Goal: Information Seeking & Learning: Learn about a topic

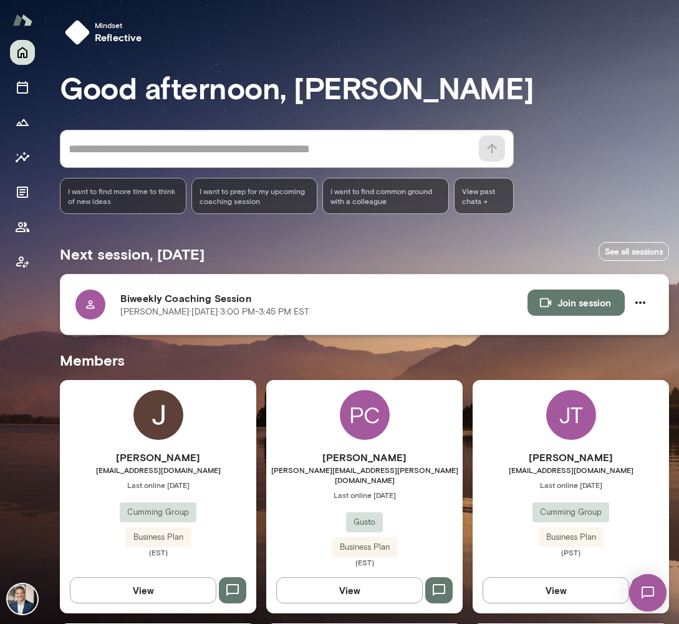
scroll to position [1, 0]
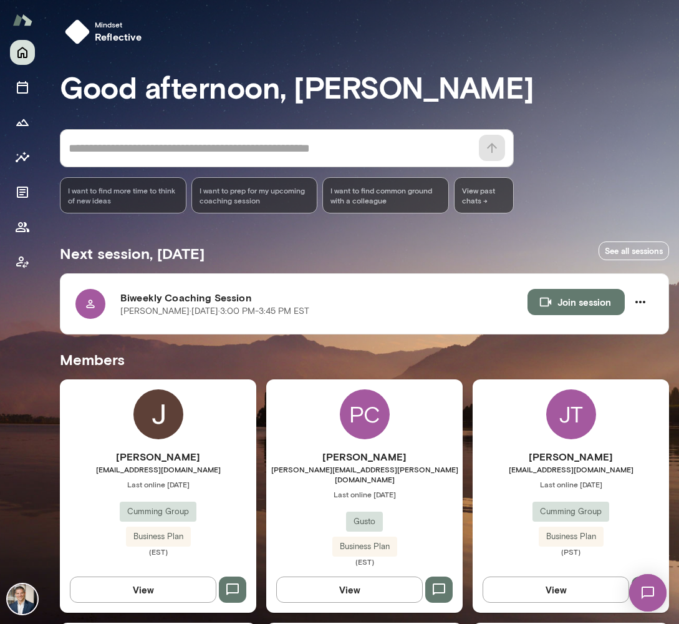
click at [222, 456] on h6 "[PERSON_NAME]" at bounding box center [158, 456] width 196 height 15
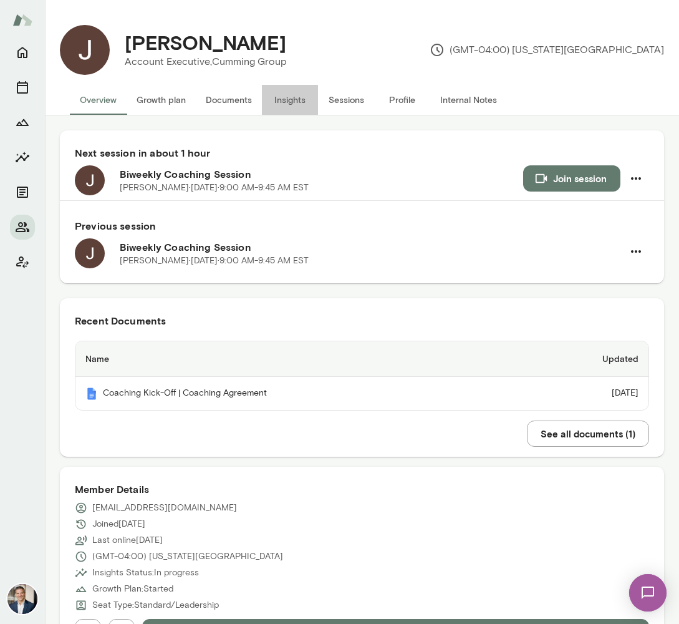
click at [289, 100] on button "Insights" at bounding box center [290, 100] width 56 height 30
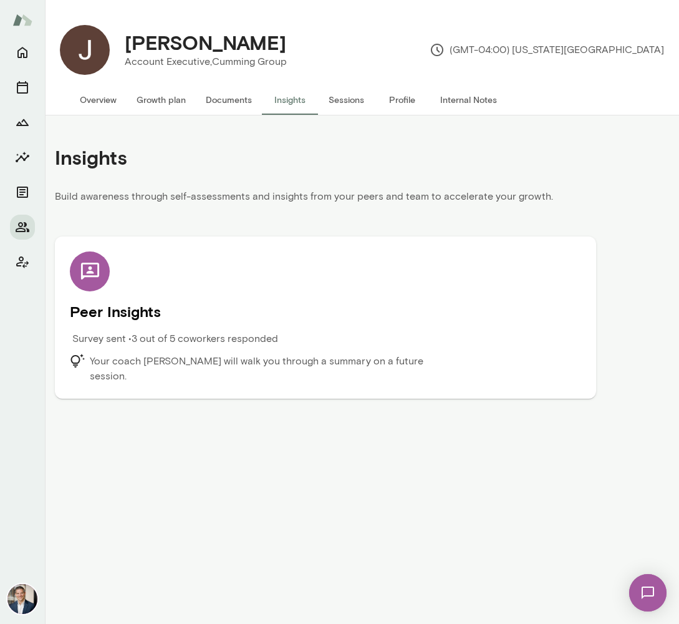
click at [258, 354] on p "Your coach [PERSON_NAME] will walk you through a summary on a future session." at bounding box center [272, 369] width 364 height 30
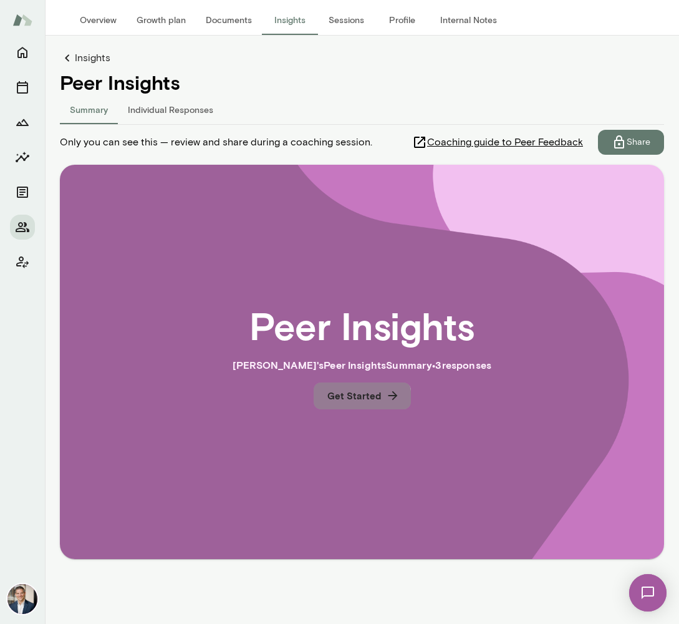
click at [360, 398] on button "Get Started" at bounding box center [362, 395] width 97 height 26
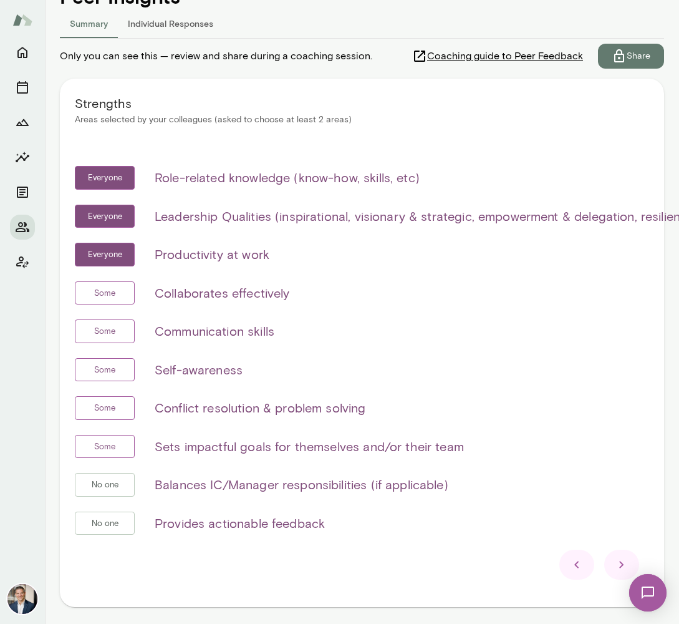
scroll to position [188, 0]
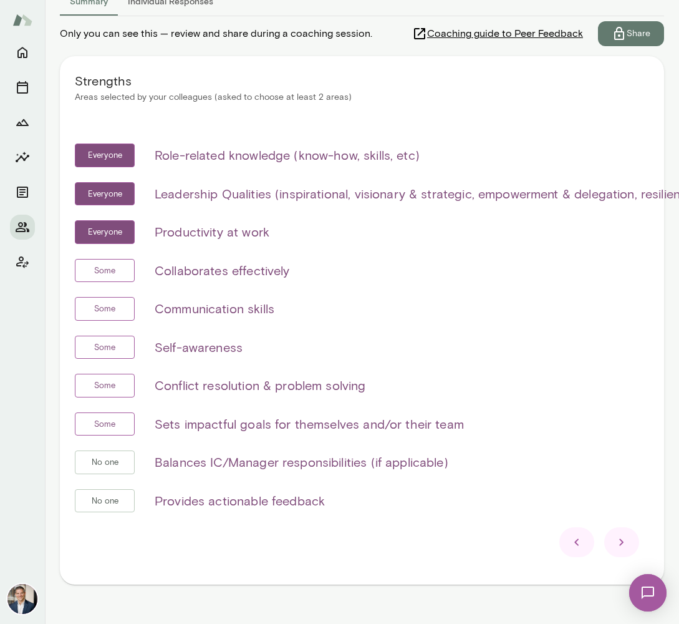
click at [617, 539] on icon at bounding box center [621, 541] width 15 height 15
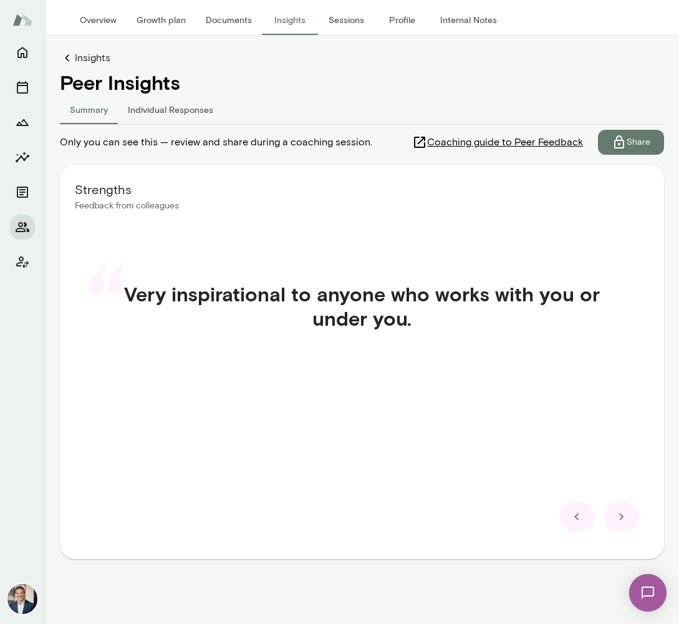
click at [617, 539] on div "Strengths Feedback from colleagues “ Very inspirational to anyone who works wit…" at bounding box center [362, 362] width 604 height 394
click at [628, 518] on icon at bounding box center [621, 516] width 15 height 15
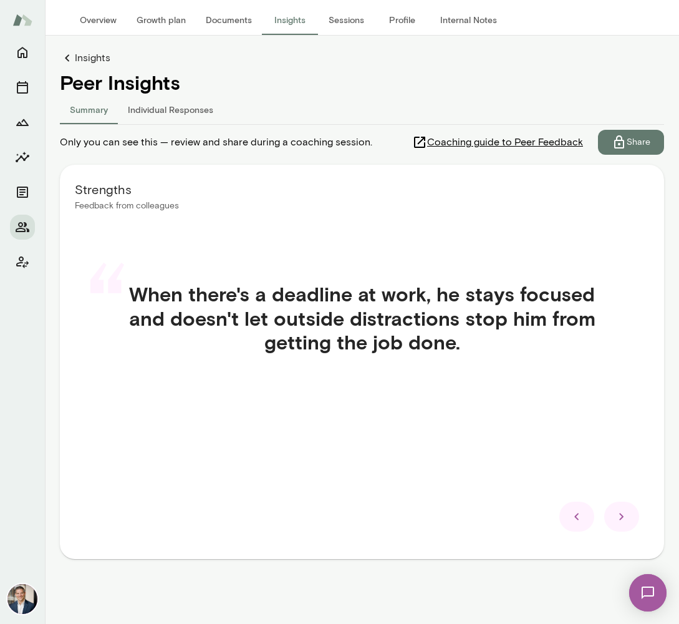
click at [625, 518] on icon at bounding box center [621, 516] width 15 height 15
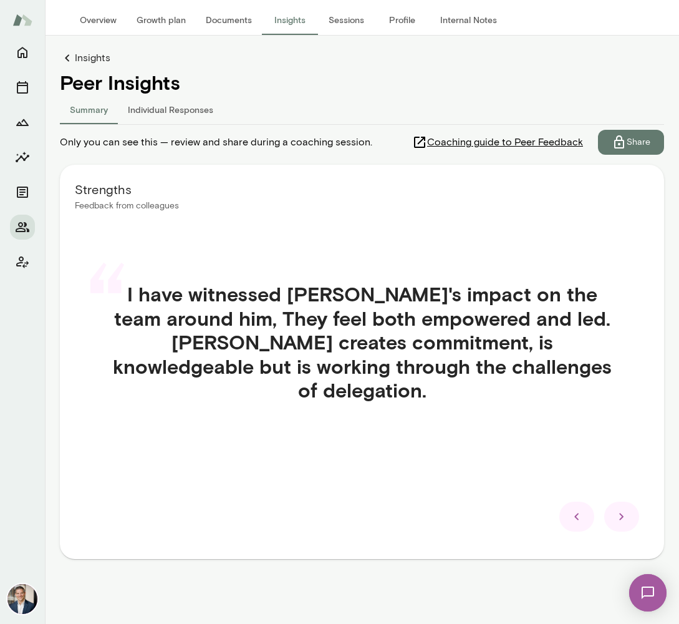
click at [625, 518] on icon at bounding box center [621, 516] width 15 height 15
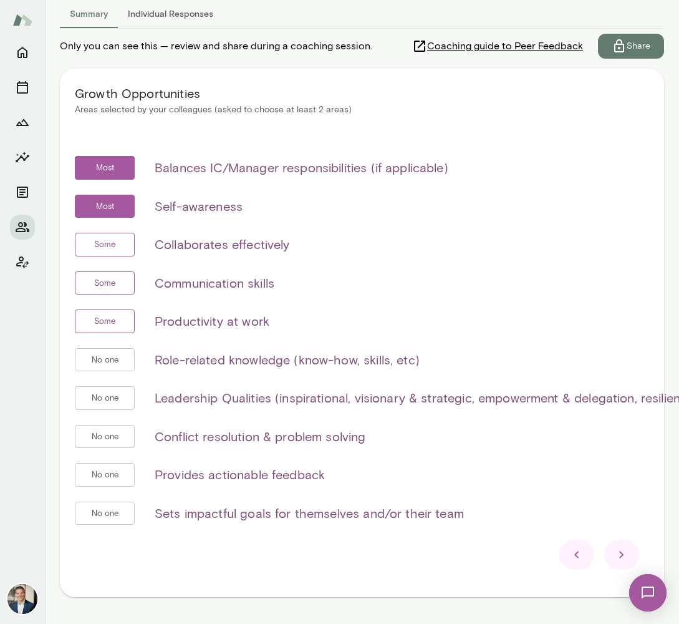
scroll to position [192, 0]
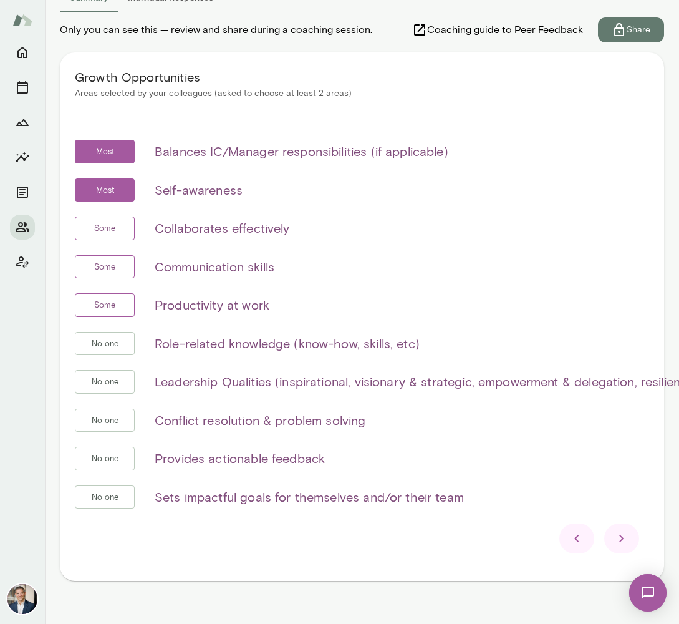
click at [622, 536] on icon at bounding box center [621, 538] width 15 height 15
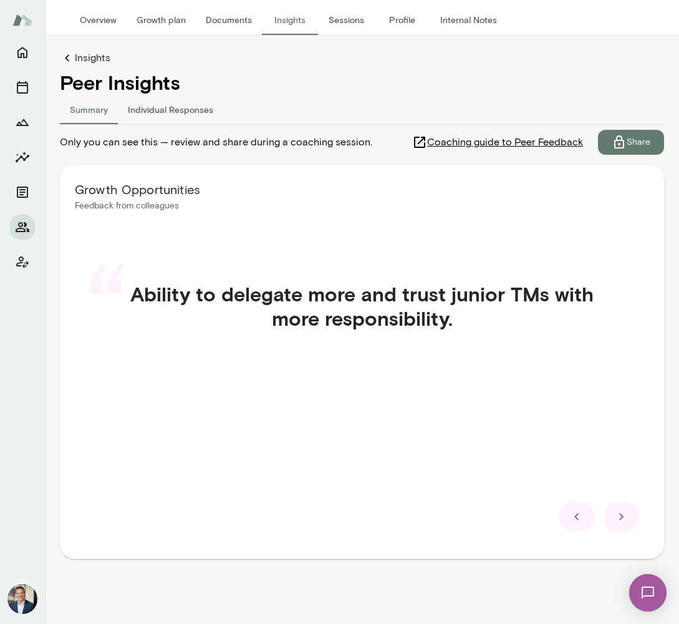
scroll to position [80, 0]
click at [624, 515] on icon at bounding box center [621, 516] width 15 height 15
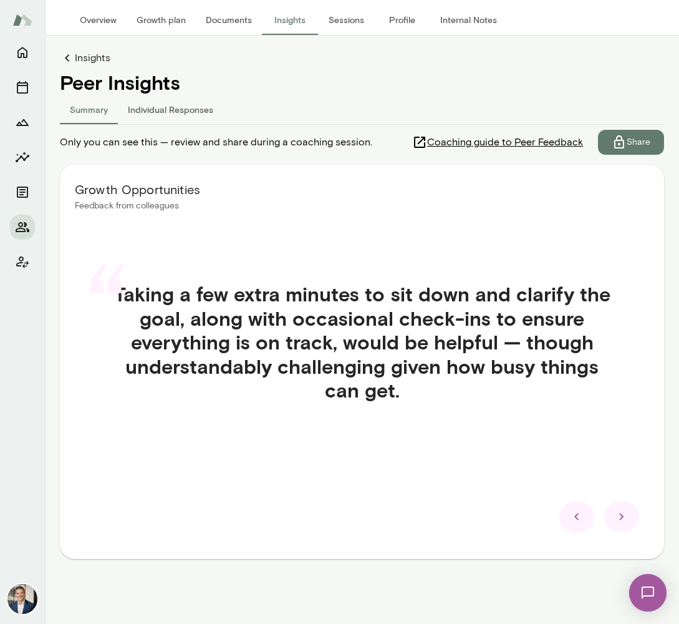
click at [624, 521] on icon at bounding box center [621, 516] width 15 height 15
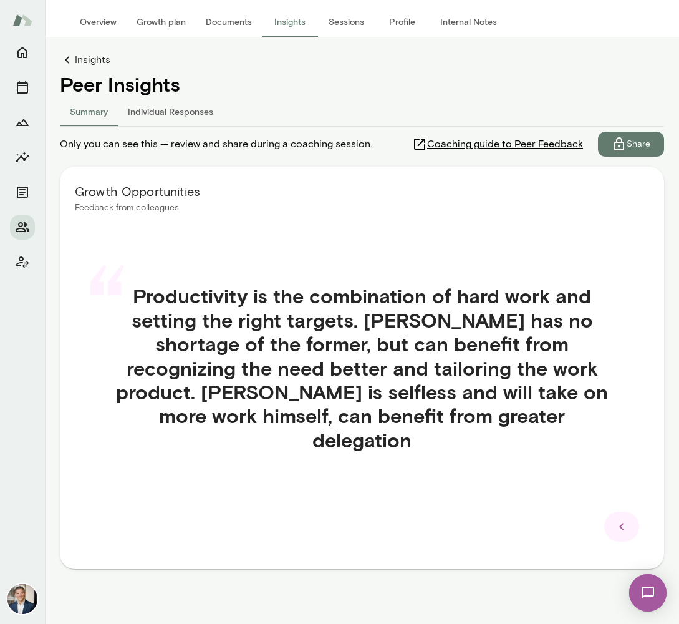
scroll to position [73, 0]
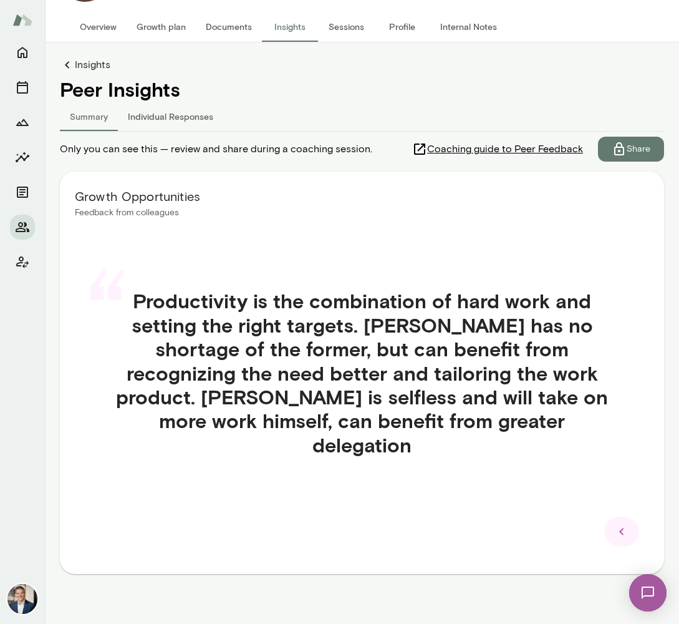
click at [614, 524] on icon at bounding box center [621, 531] width 15 height 15
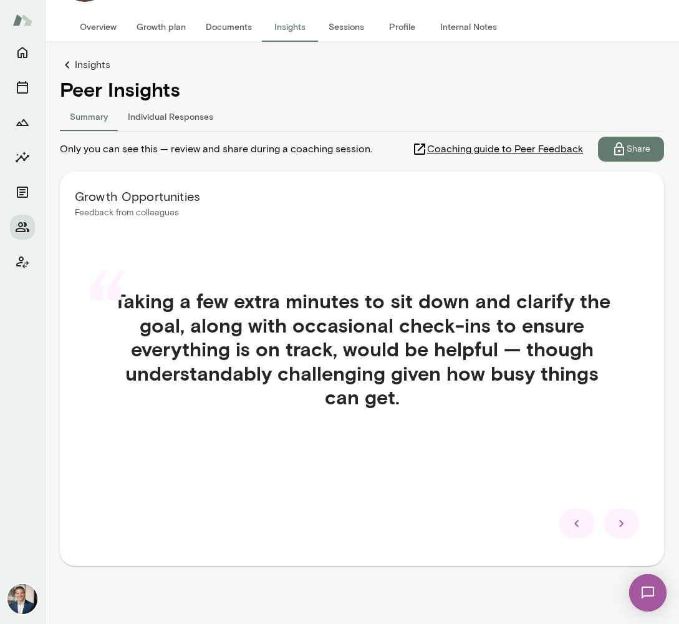
click at [615, 523] on icon at bounding box center [621, 523] width 15 height 15
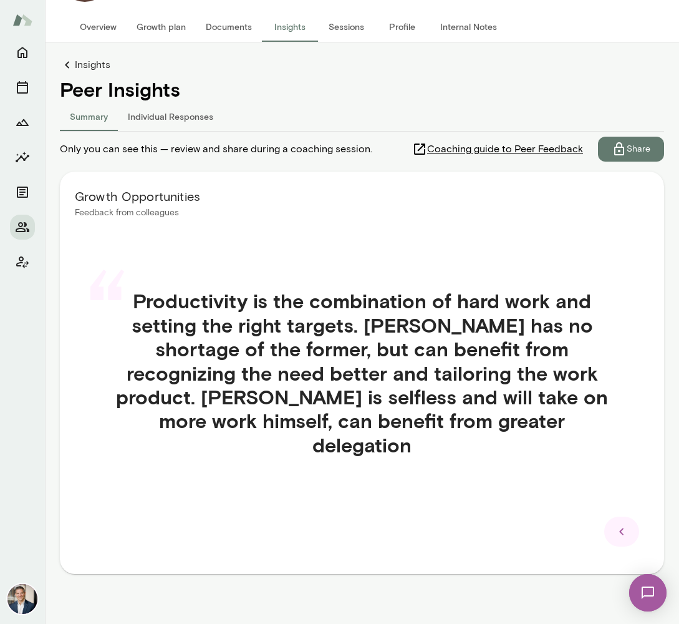
click at [614, 524] on icon at bounding box center [621, 531] width 15 height 15
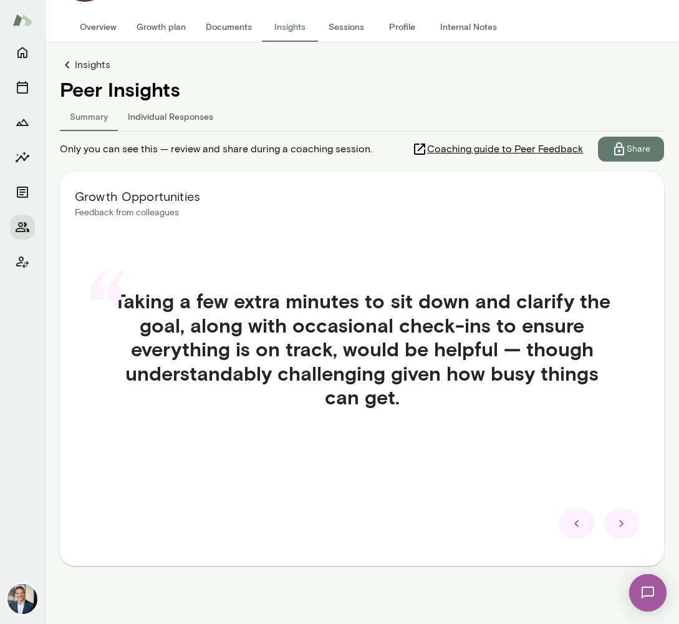
click at [585, 524] on div at bounding box center [576, 523] width 35 height 30
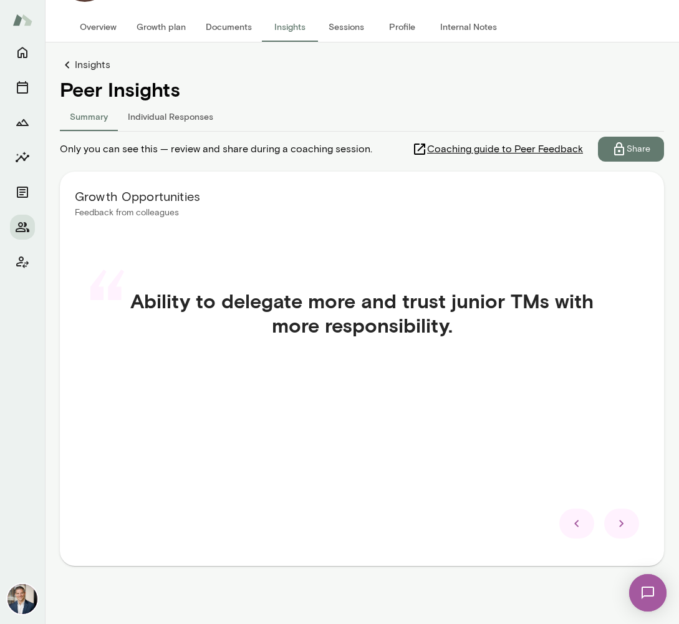
click at [585, 523] on div at bounding box center [576, 523] width 35 height 30
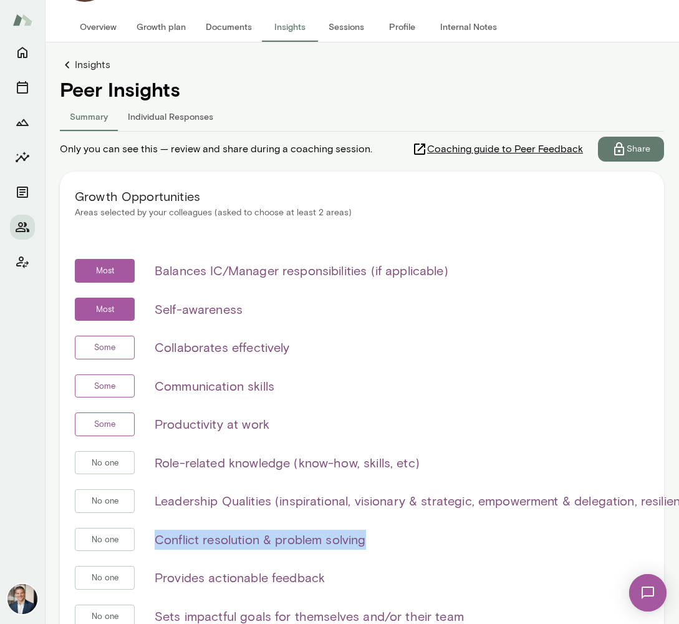
click at [585, 523] on div "Most Balances IC/Manager responsibilities (if applicable) Most Self-awareness S…" at bounding box center [362, 451] width 574 height 384
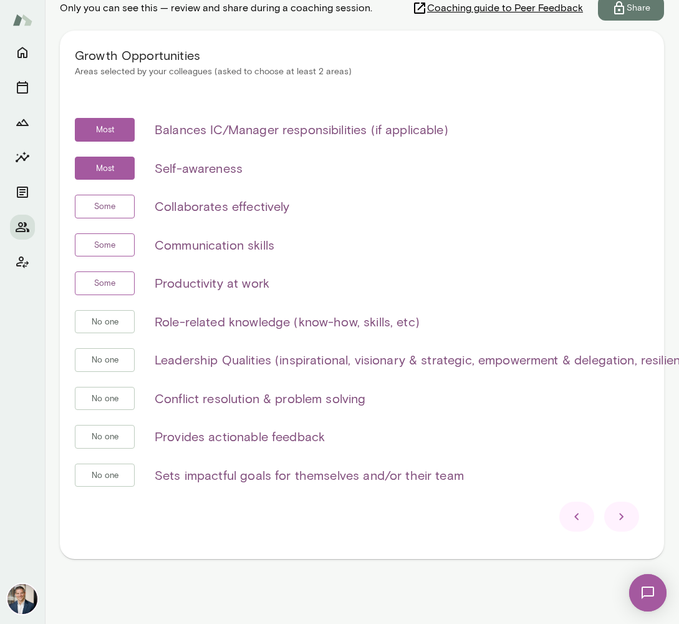
click at [585, 524] on div at bounding box center [576, 516] width 35 height 30
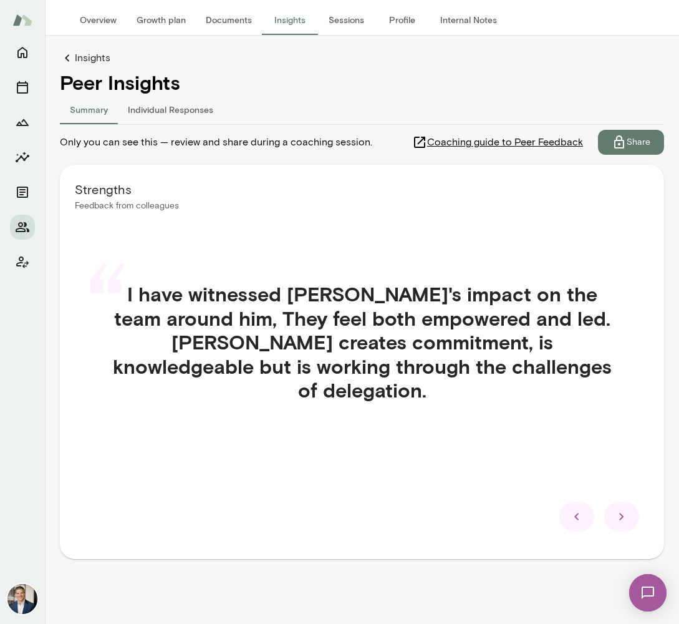
click at [584, 523] on icon at bounding box center [576, 516] width 15 height 15
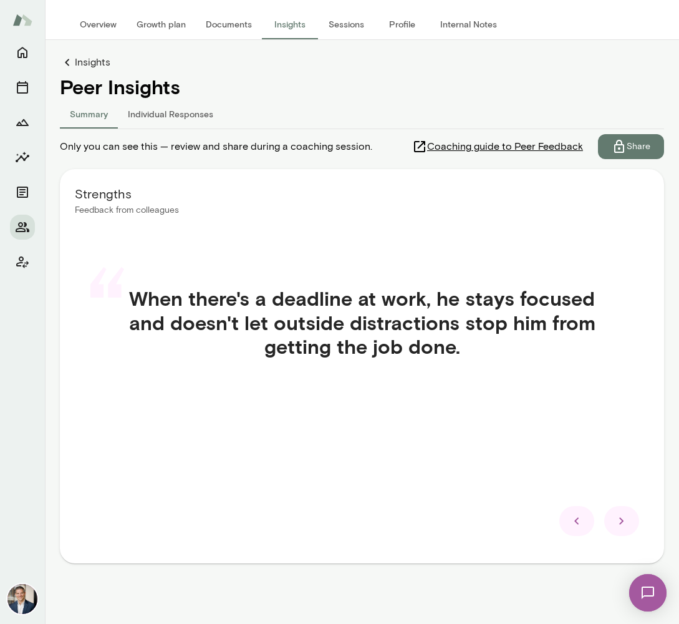
click at [579, 521] on icon at bounding box center [576, 520] width 15 height 15
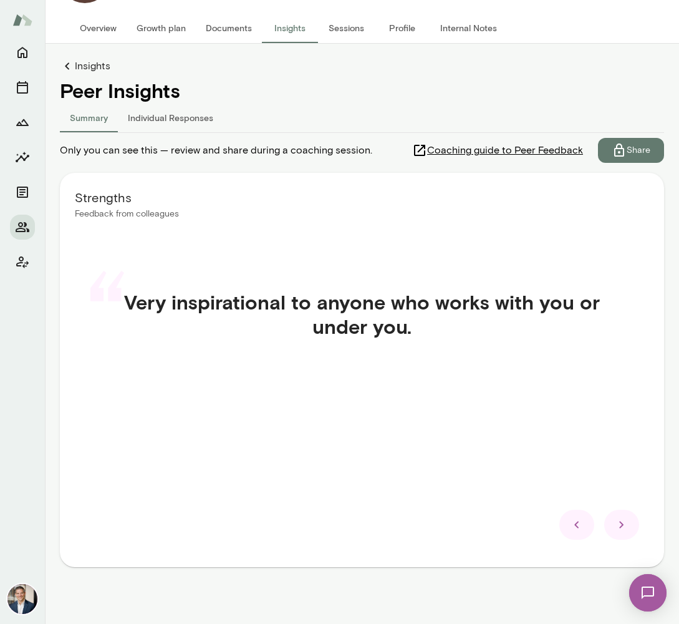
click at [579, 521] on icon at bounding box center [576, 524] width 15 height 15
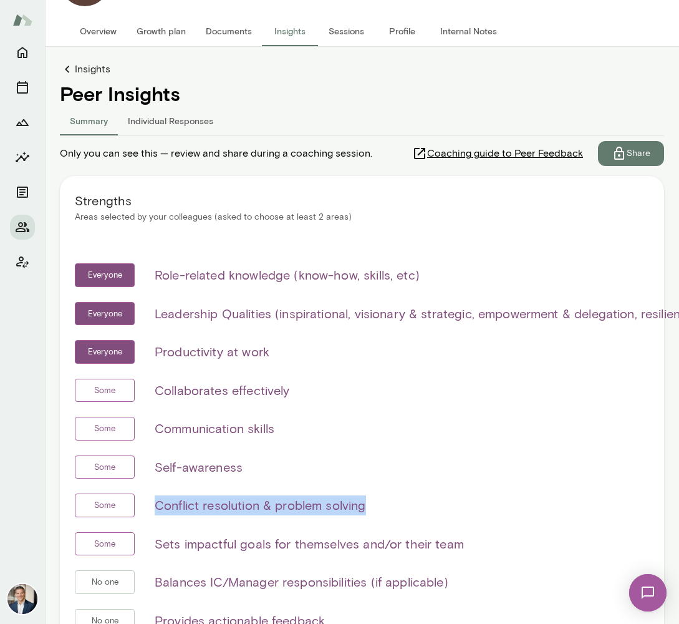
click at [579, 521] on div "Everyone Role-related knowledge (know-how, skills, etc) Everyone Leadership Qua…" at bounding box center [362, 455] width 574 height 384
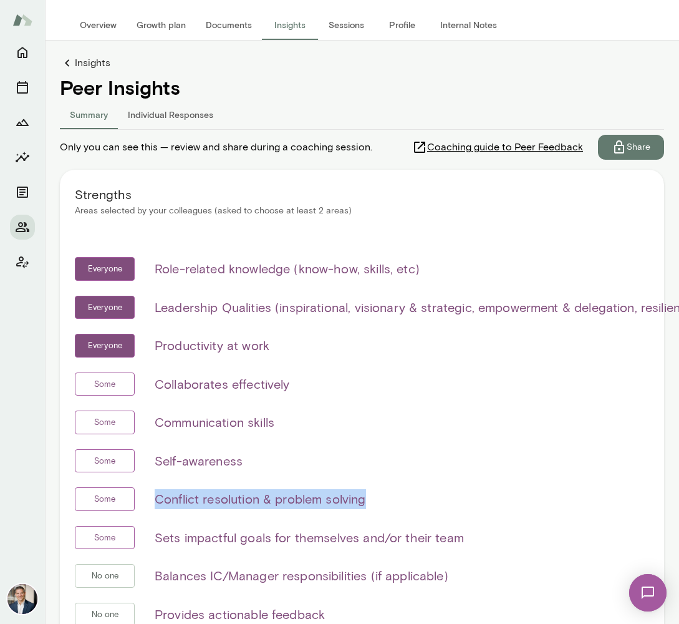
scroll to position [0, 0]
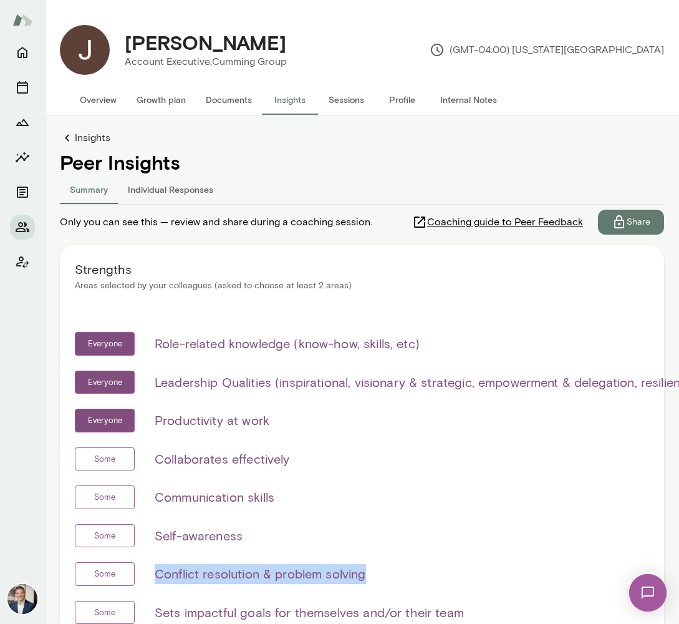
click at [90, 134] on link "Insights" at bounding box center [362, 137] width 604 height 15
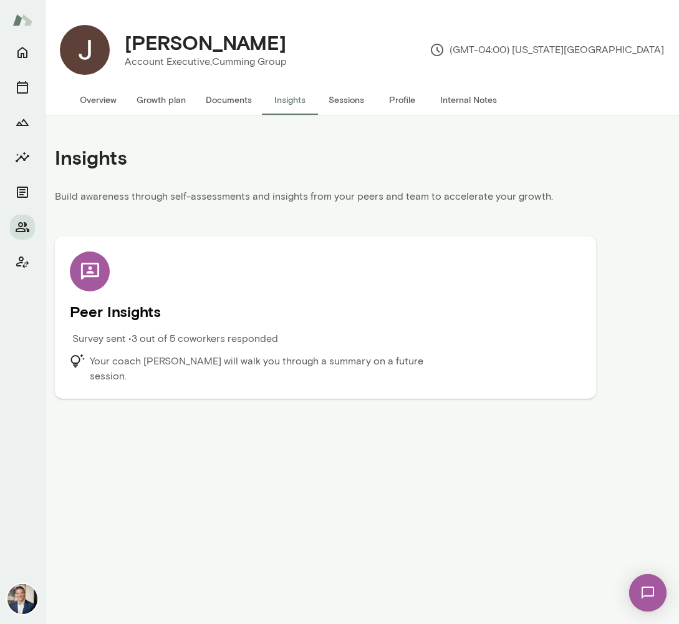
click at [432, 294] on div "Peer Insights Survey sent • 3 out of 5 coworkers responded Your coach [PERSON_N…" at bounding box center [325, 317] width 511 height 132
